Goal: Information Seeking & Learning: Check status

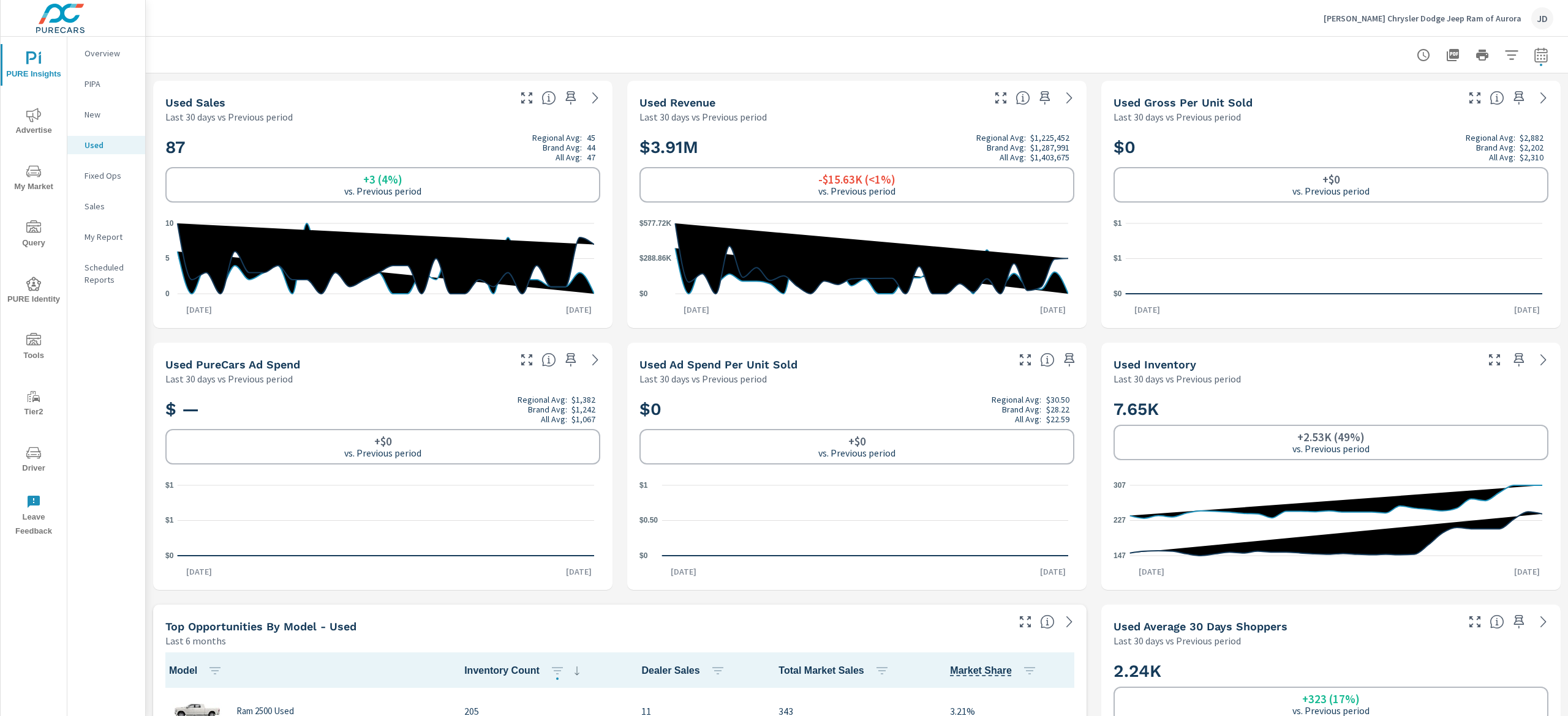
scroll to position [1, 0]
click at [99, 120] on p "New" at bounding box center [109, 114] width 51 height 13
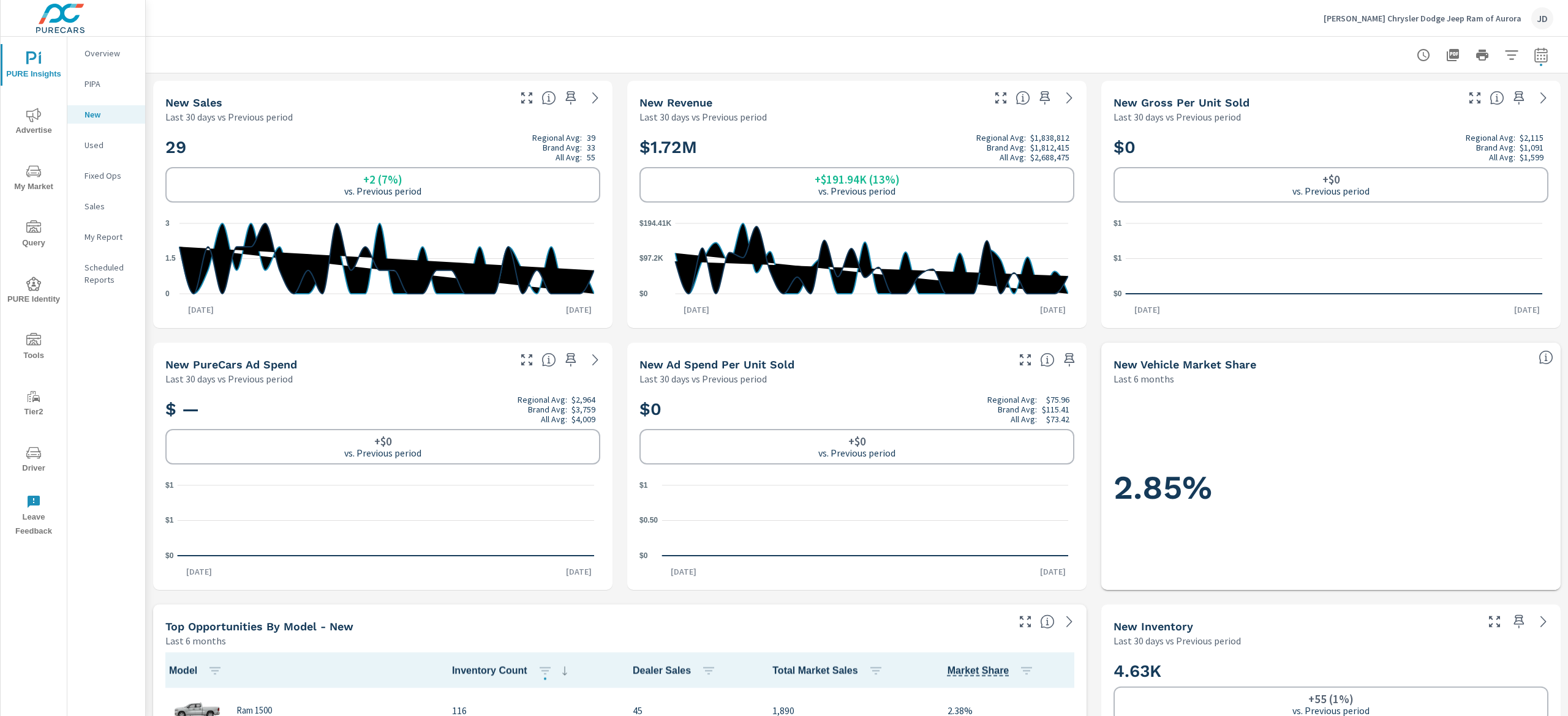
scroll to position [1, 0]
click at [1530, 55] on button "button" at bounding box center [1540, 55] width 24 height 24
select select "Last 30 days"
select select "Previous period"
click at [1476, 117] on select "Custom Yesterday Last week Last 7 days Last 14 days Last 30 days Last 45 days L…" at bounding box center [1423, 105] width 123 height 24
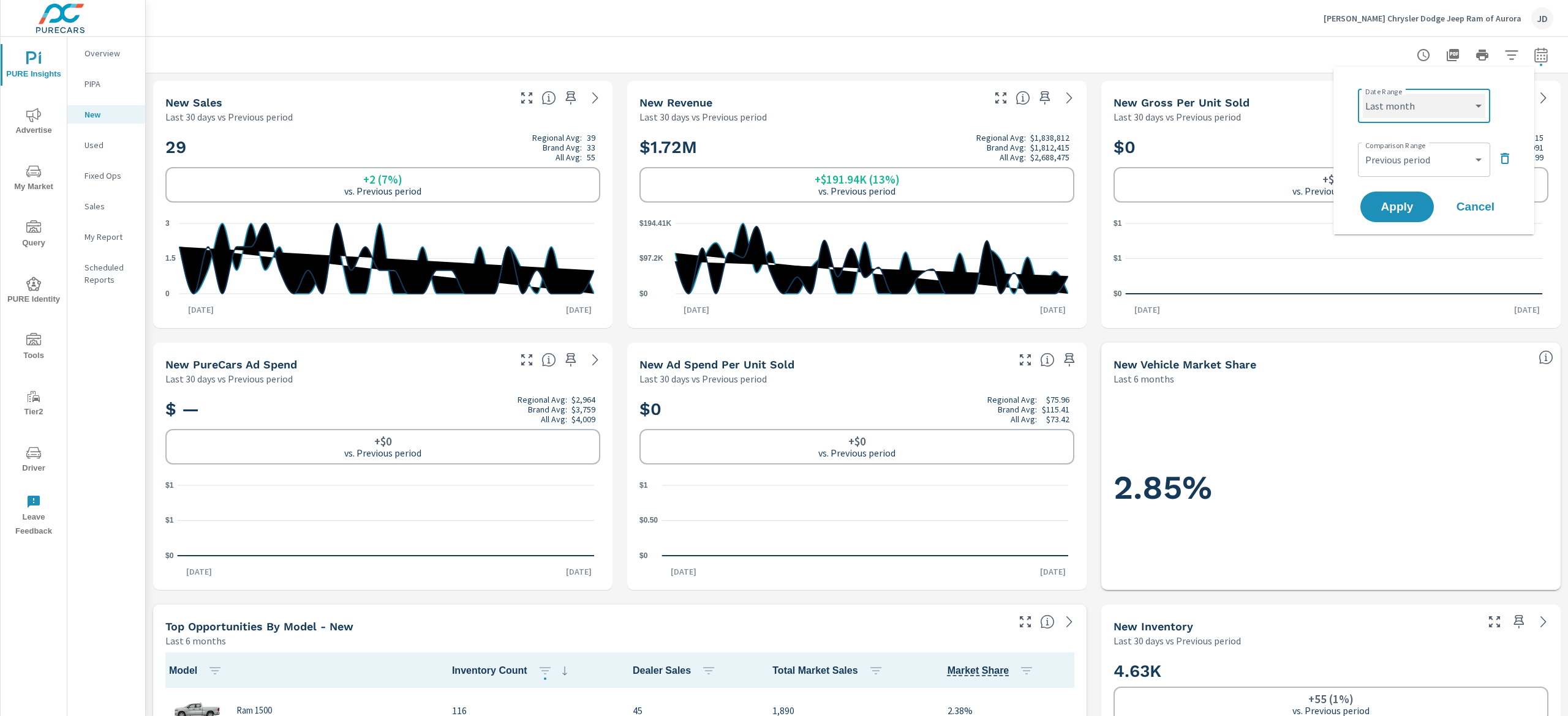
click at [1362, 94] on select "Custom Yesterday Last week Last 7 days Last 14 days Last 30 days Last 45 days L…" at bounding box center [1423, 105] width 123 height 24
select select "Last month"
click at [1396, 215] on button "Apply" at bounding box center [1396, 207] width 76 height 32
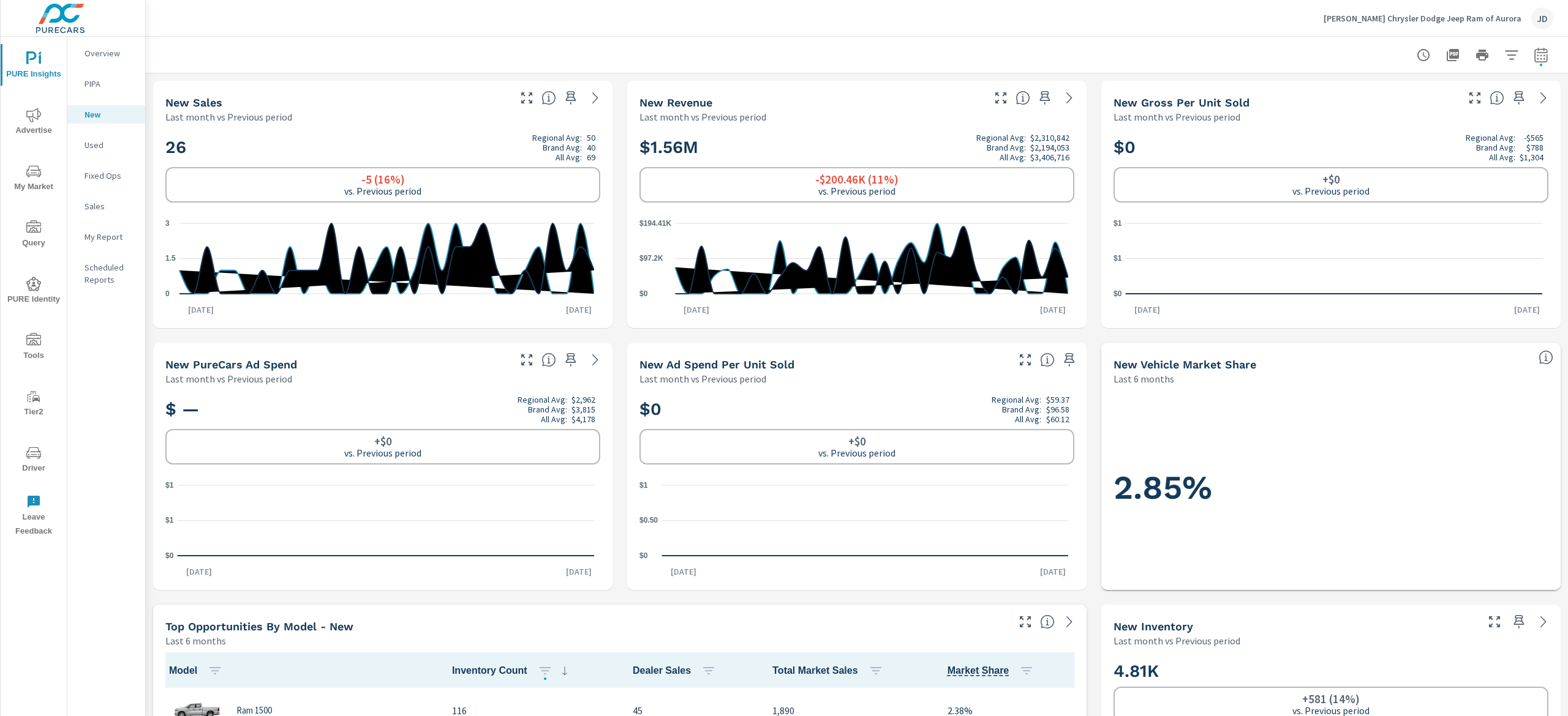
drag, startPoint x: 1566, startPoint y: 100, endPoint x: 1562, endPoint y: 87, distance: 13.6
click at [1564, 87] on div "New Profit Center Ganley Chrysler Dodge Jeep Ram of Aurora Report date range: A…" at bounding box center [857, 376] width 1422 height 679
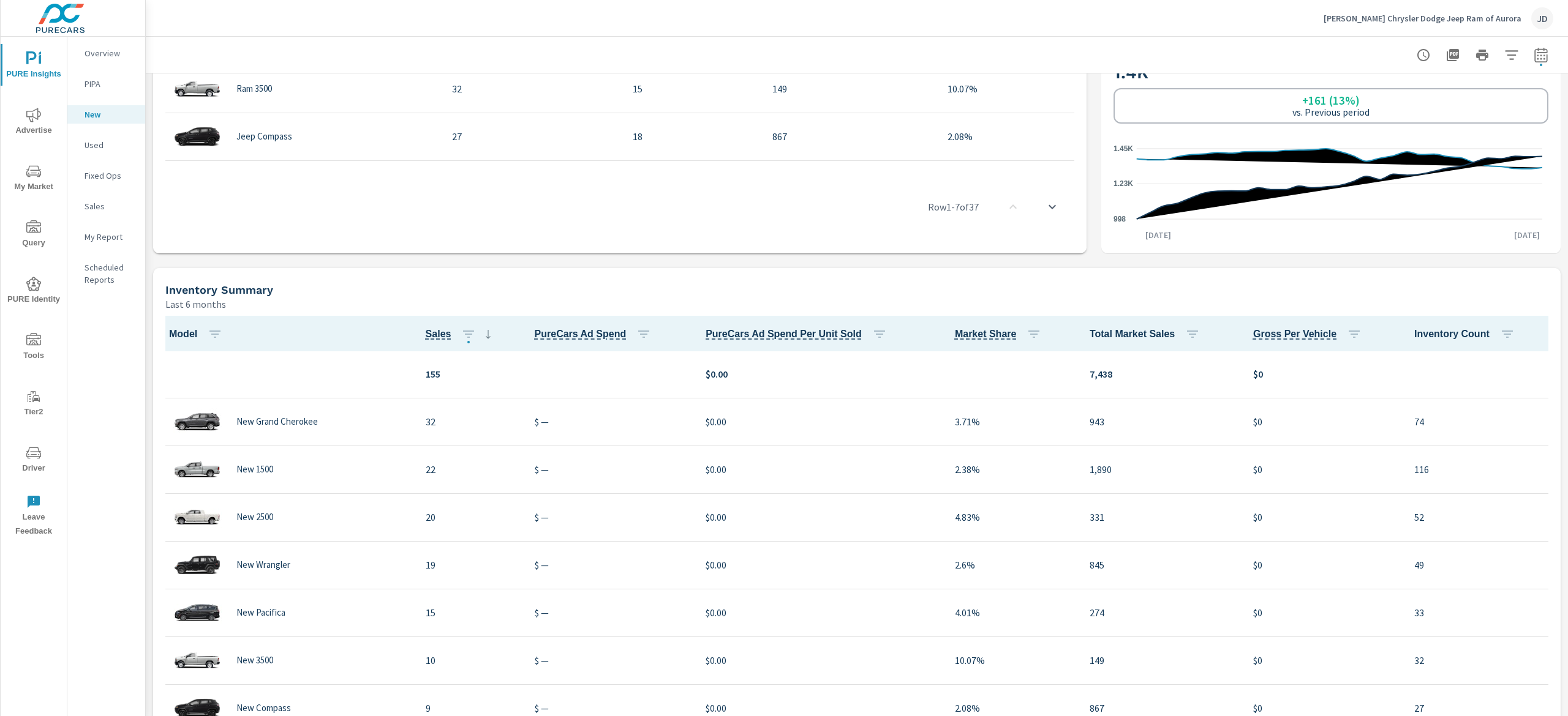
scroll to position [826, 0]
